Goal: Check status: Check status

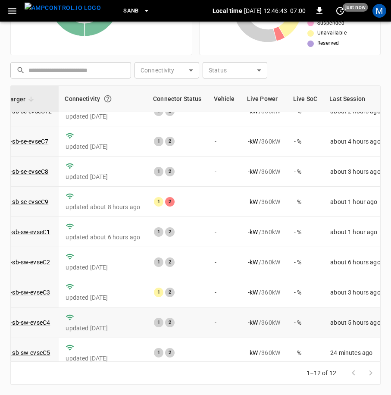
scroll to position [123, 75]
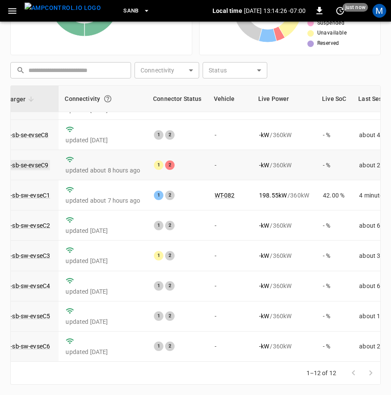
click at [28, 160] on link "ca-sb-se-evseC9" at bounding box center [26, 165] width 48 height 10
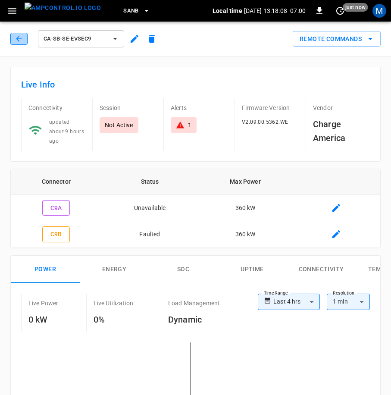
click at [22, 39] on icon "button" at bounding box center [19, 39] width 6 height 6
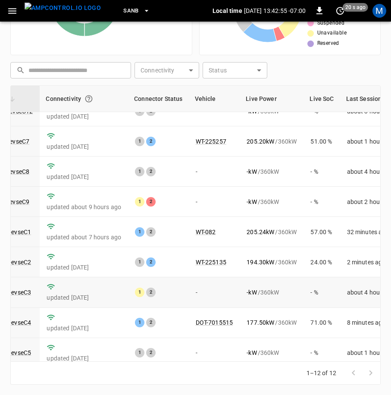
scroll to position [123, 94]
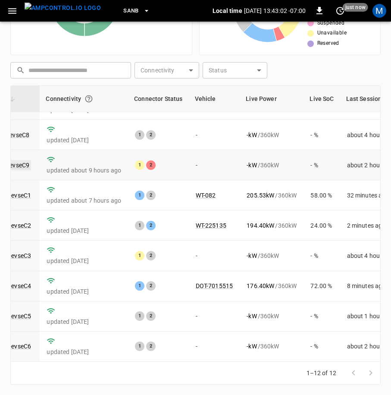
click at [22, 160] on link "ca-sb-se-evseC9" at bounding box center [7, 165] width 48 height 10
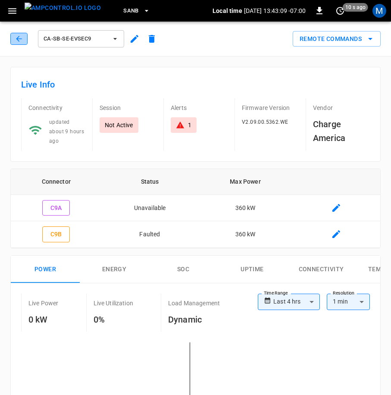
click at [14, 35] on button "button" at bounding box center [18, 39] width 17 height 12
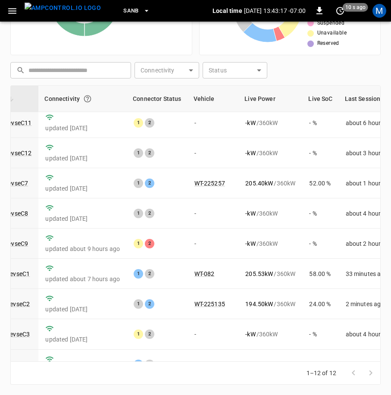
scroll to position [123, 95]
